Goal: Task Accomplishment & Management: Manage account settings

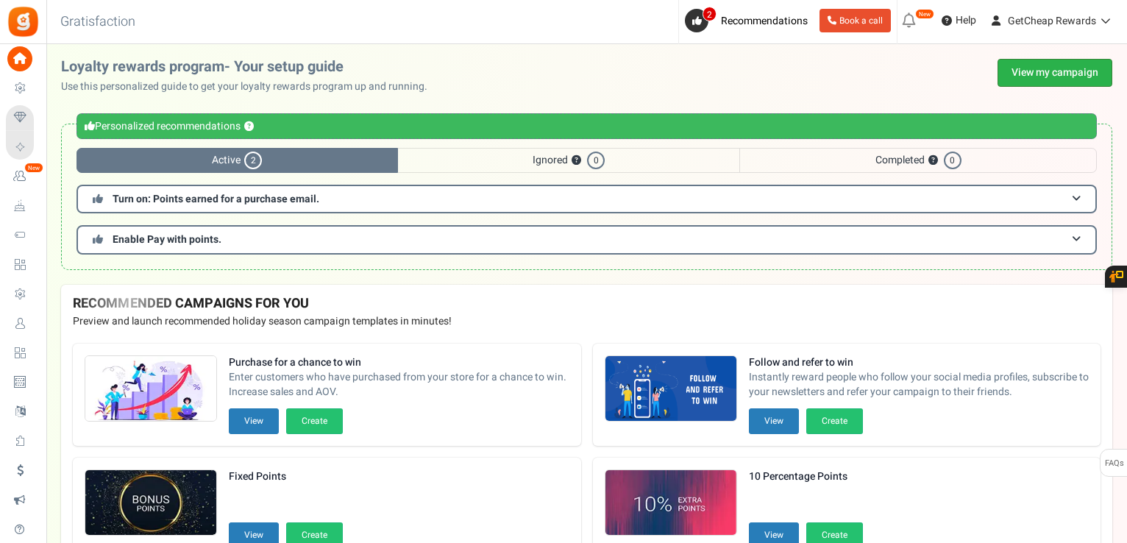
click at [1024, 71] on link "View my campaign" at bounding box center [1055, 73] width 115 height 28
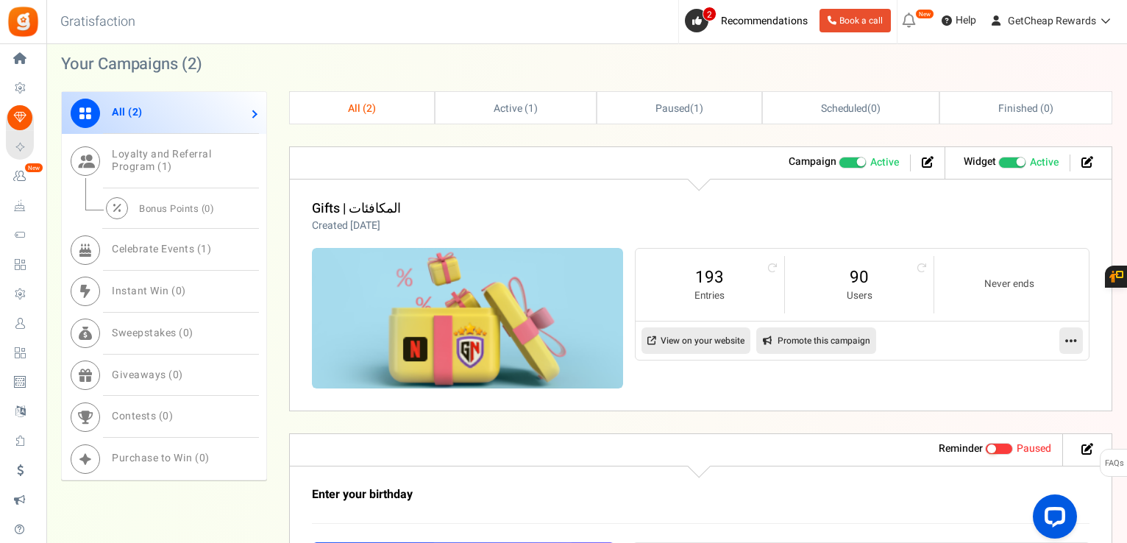
scroll to position [662, 0]
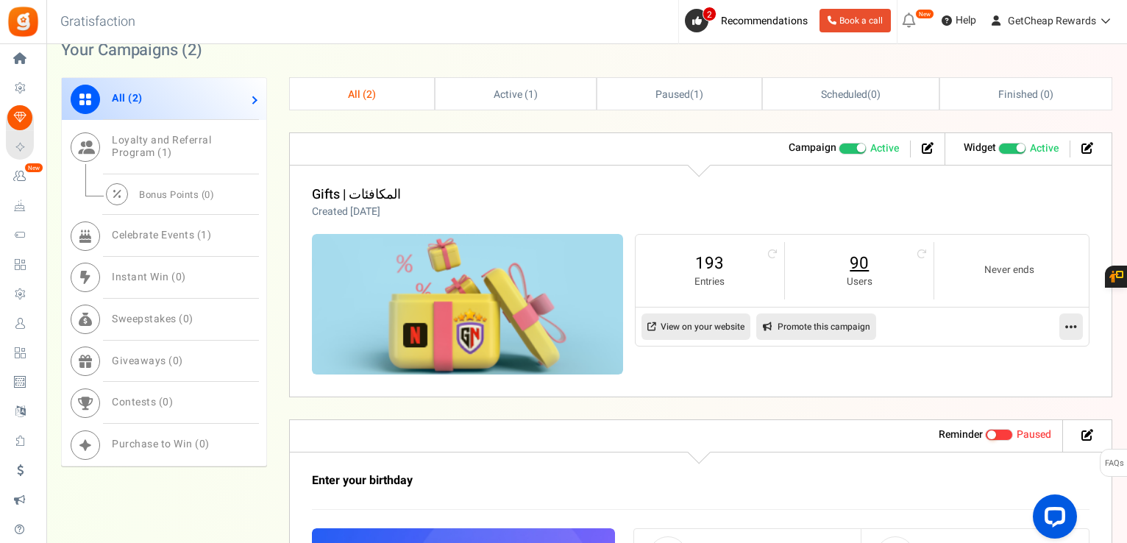
click at [854, 256] on link "90" at bounding box center [859, 264] width 119 height 24
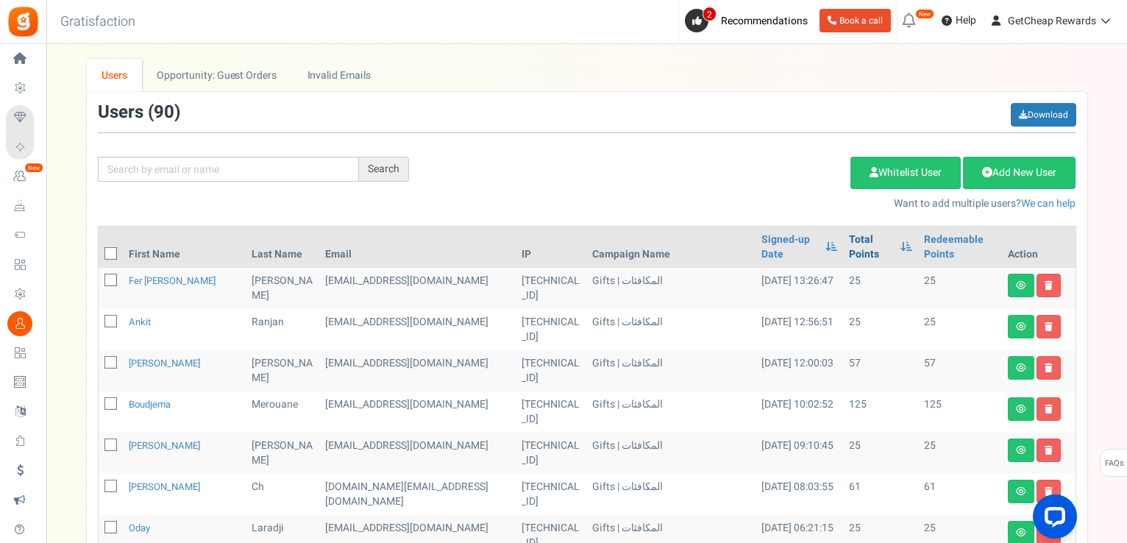
click at [849, 246] on link "Total Points" at bounding box center [871, 247] width 44 height 29
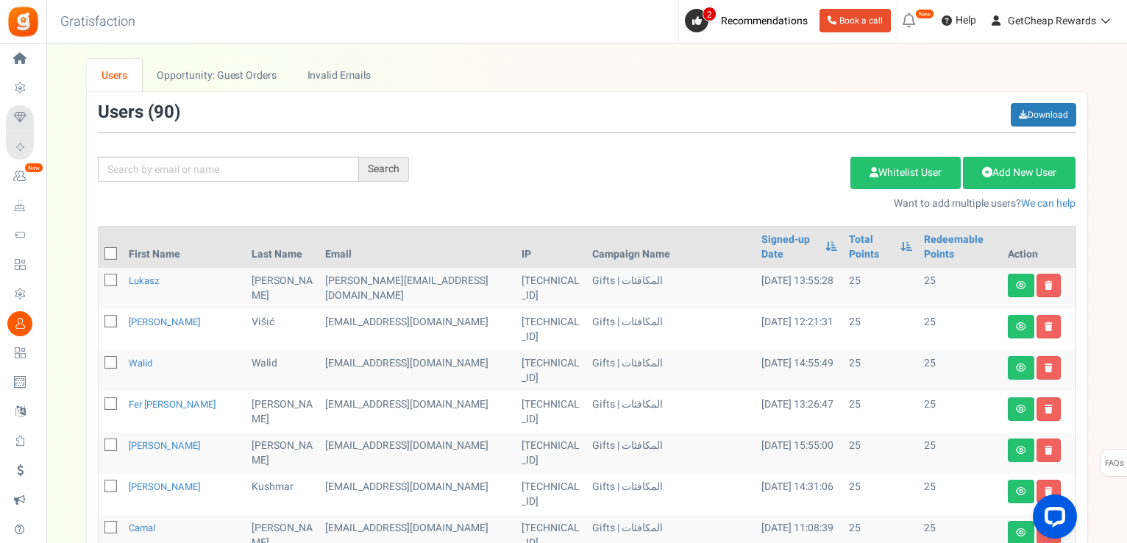
click at [115, 255] on icon at bounding box center [112, 254] width 10 height 10
click at [99, 255] on input "checkbox" at bounding box center [95, 255] width 10 height 10
checkbox input "true"
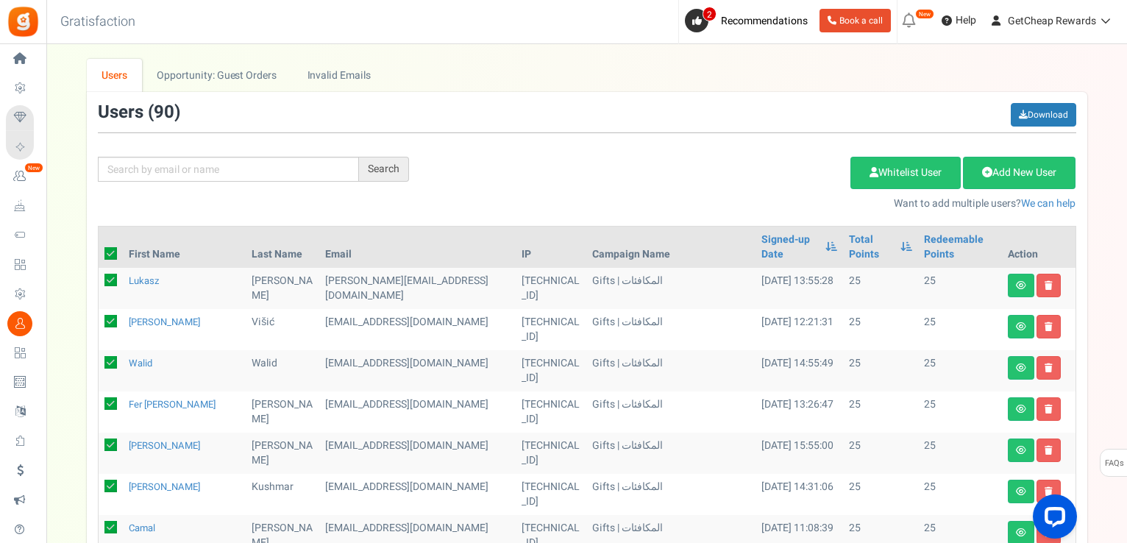
checkbox input "true"
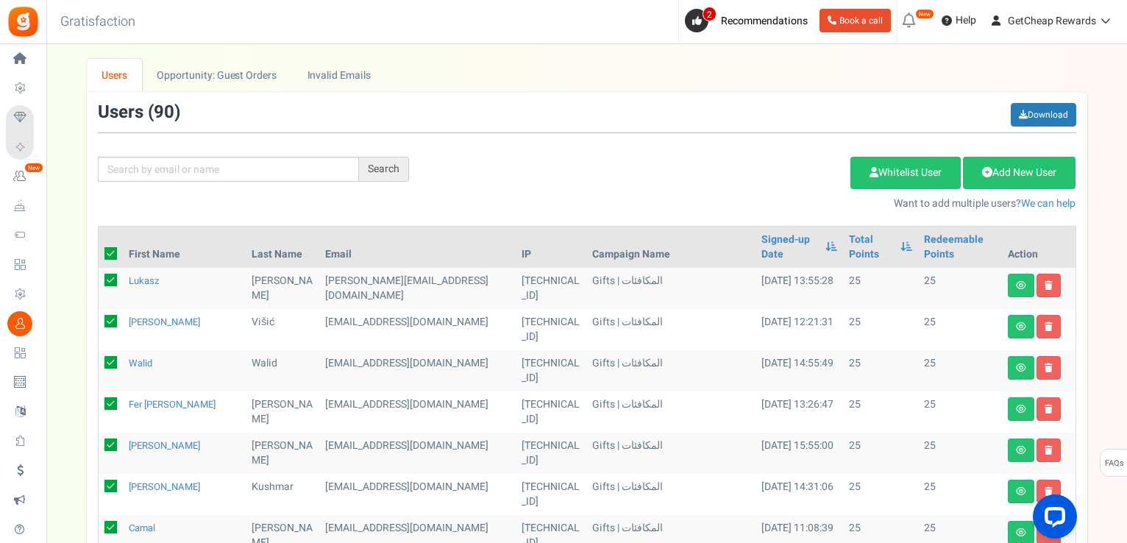
checkbox input "true"
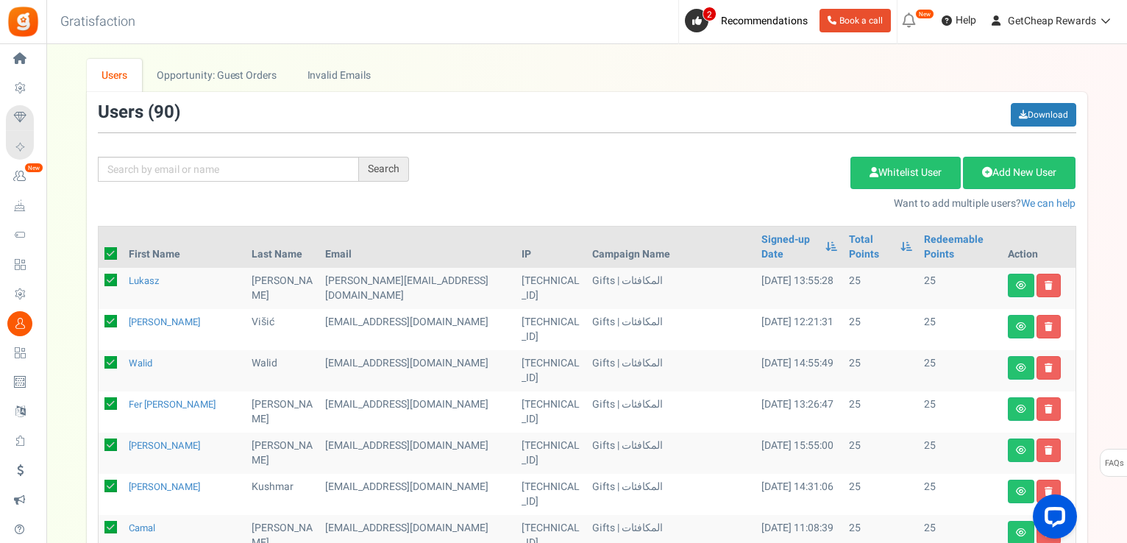
checkbox input "true"
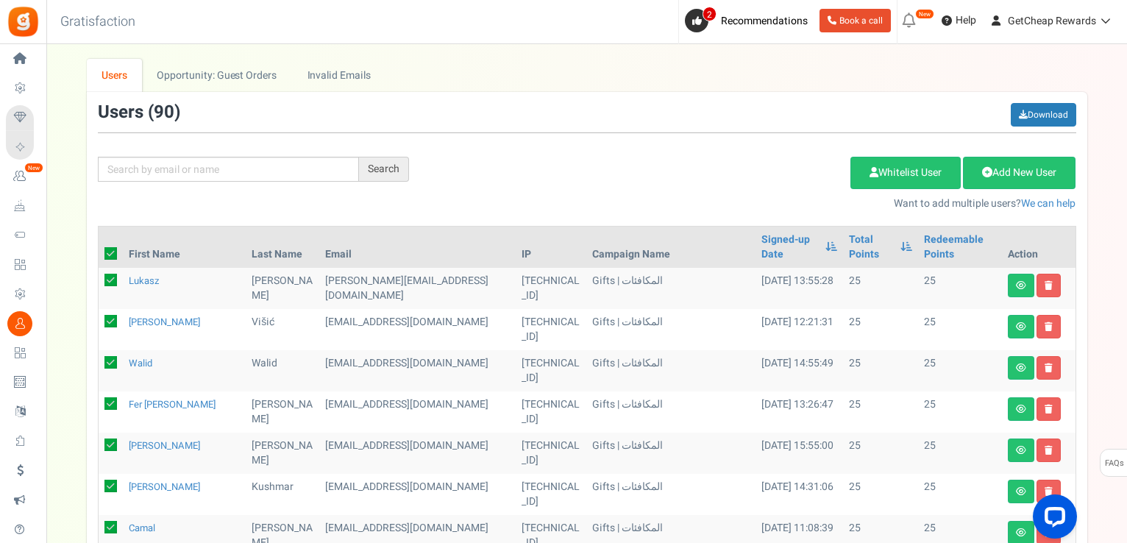
checkbox input "true"
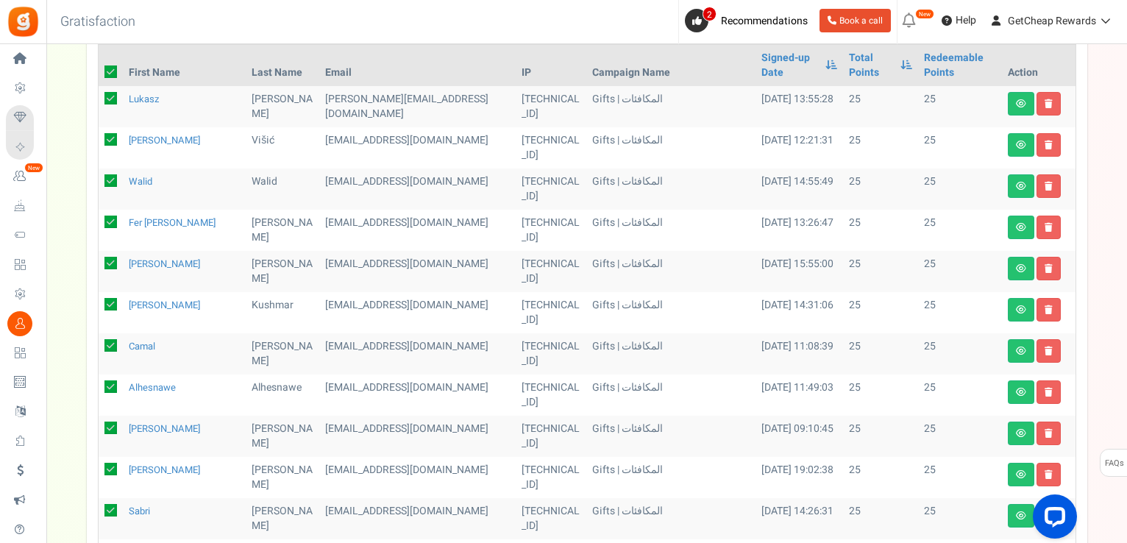
scroll to position [25, 0]
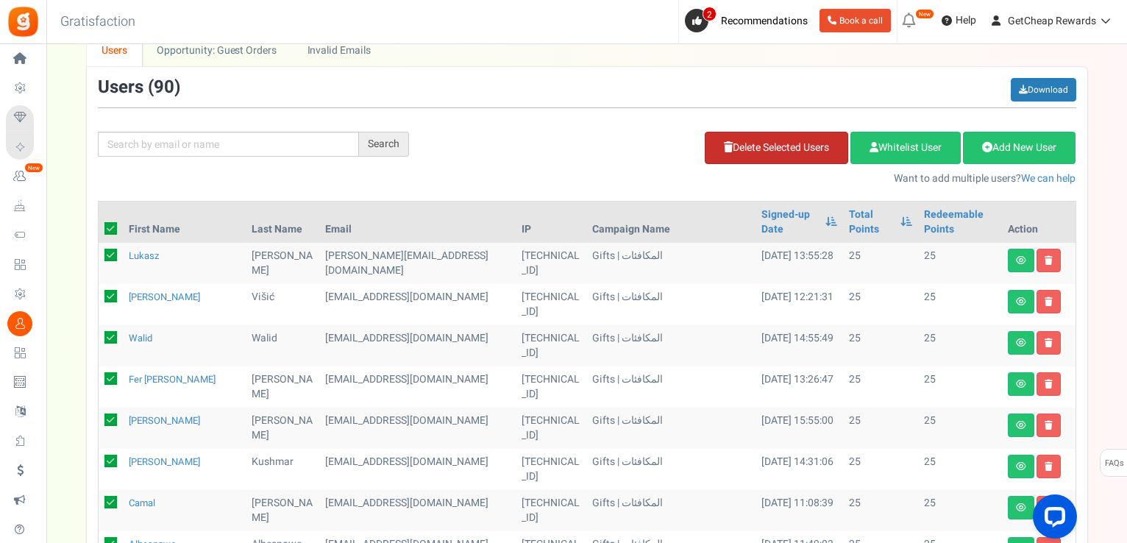
click at [753, 145] on link "Delete Selected Users" at bounding box center [776, 148] width 143 height 32
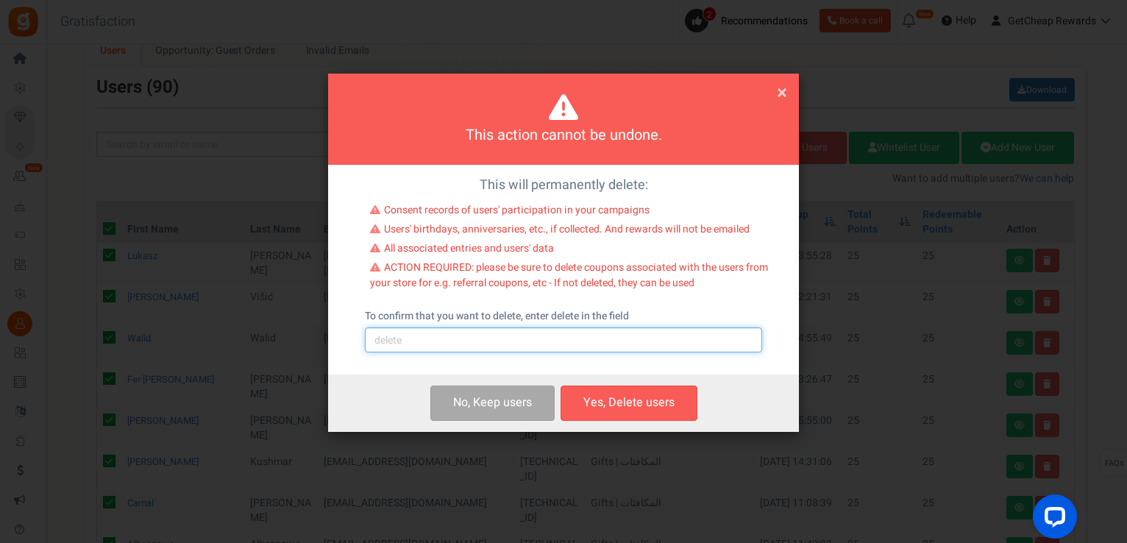
drag, startPoint x: 468, startPoint y: 336, endPoint x: 468, endPoint y: 348, distance: 12.5
click at [468, 336] on input "text" at bounding box center [563, 339] width 397 height 25
type input "delete"
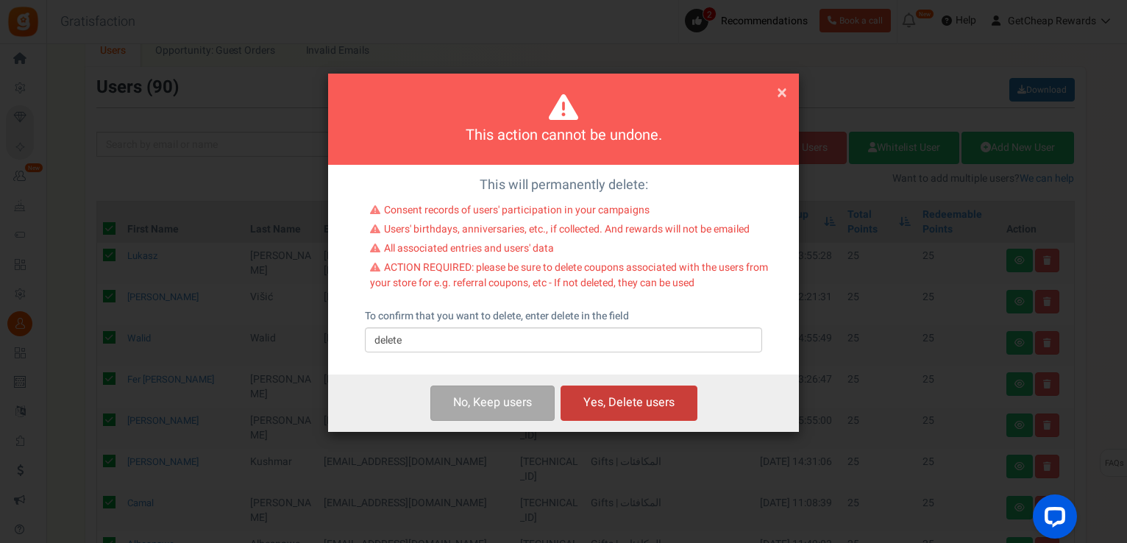
click at [628, 407] on button "Yes, Delete users" at bounding box center [629, 403] width 137 height 35
checkbox input "false"
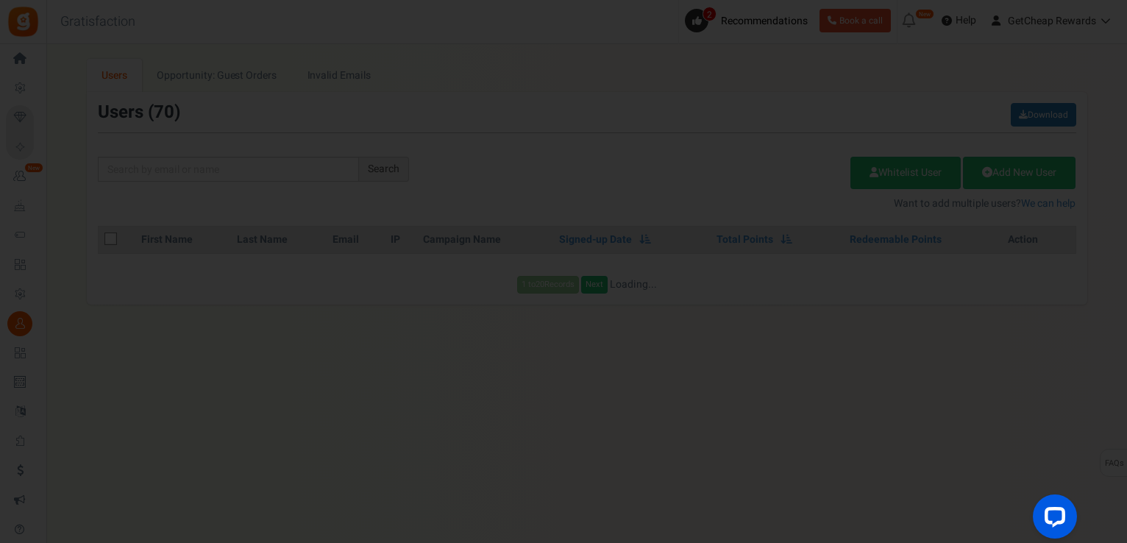
scroll to position [0, 0]
